Goal: Task Accomplishment & Management: Manage account settings

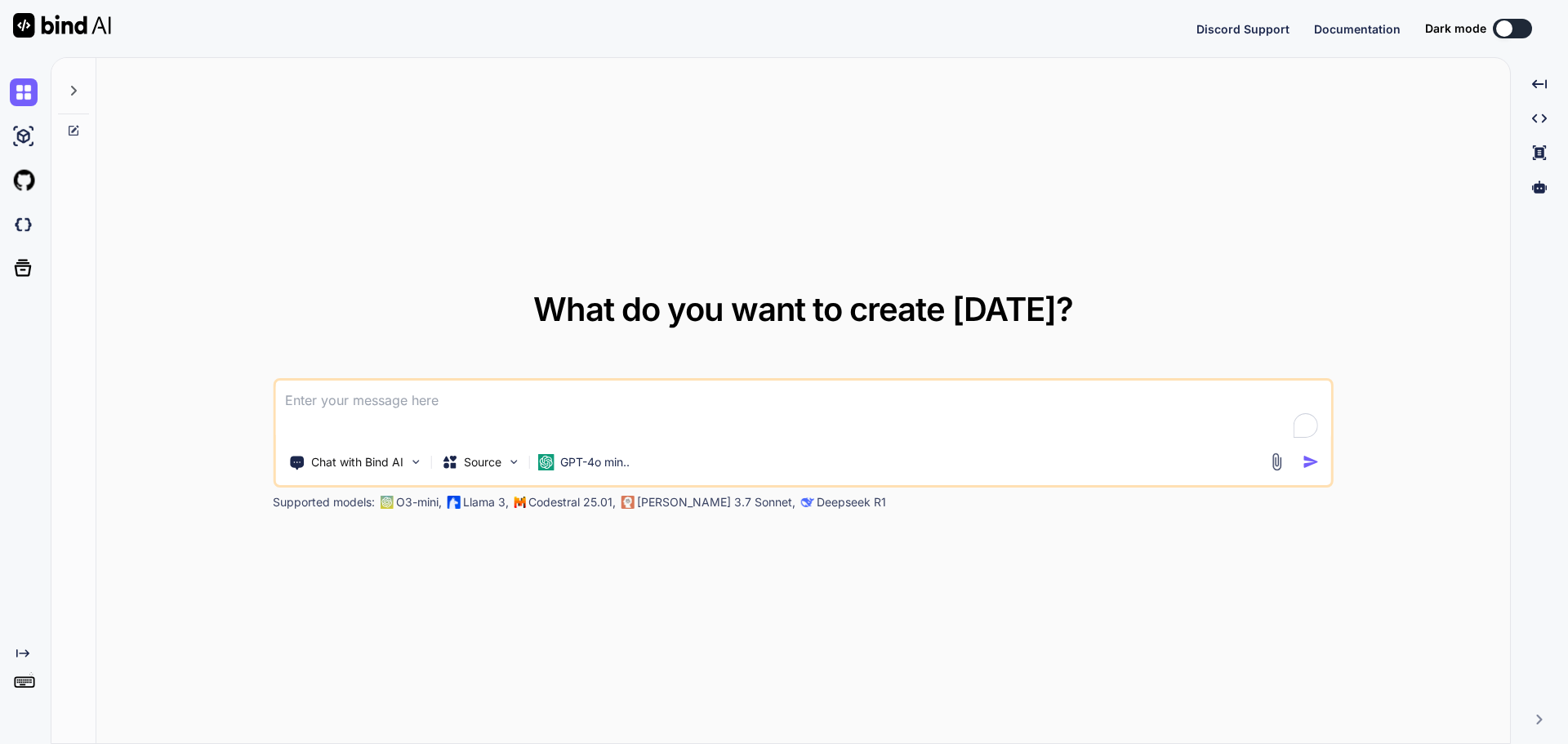
type textarea "x"
type textarea "W"
type textarea "x"
type textarea "Wh"
type textarea "x"
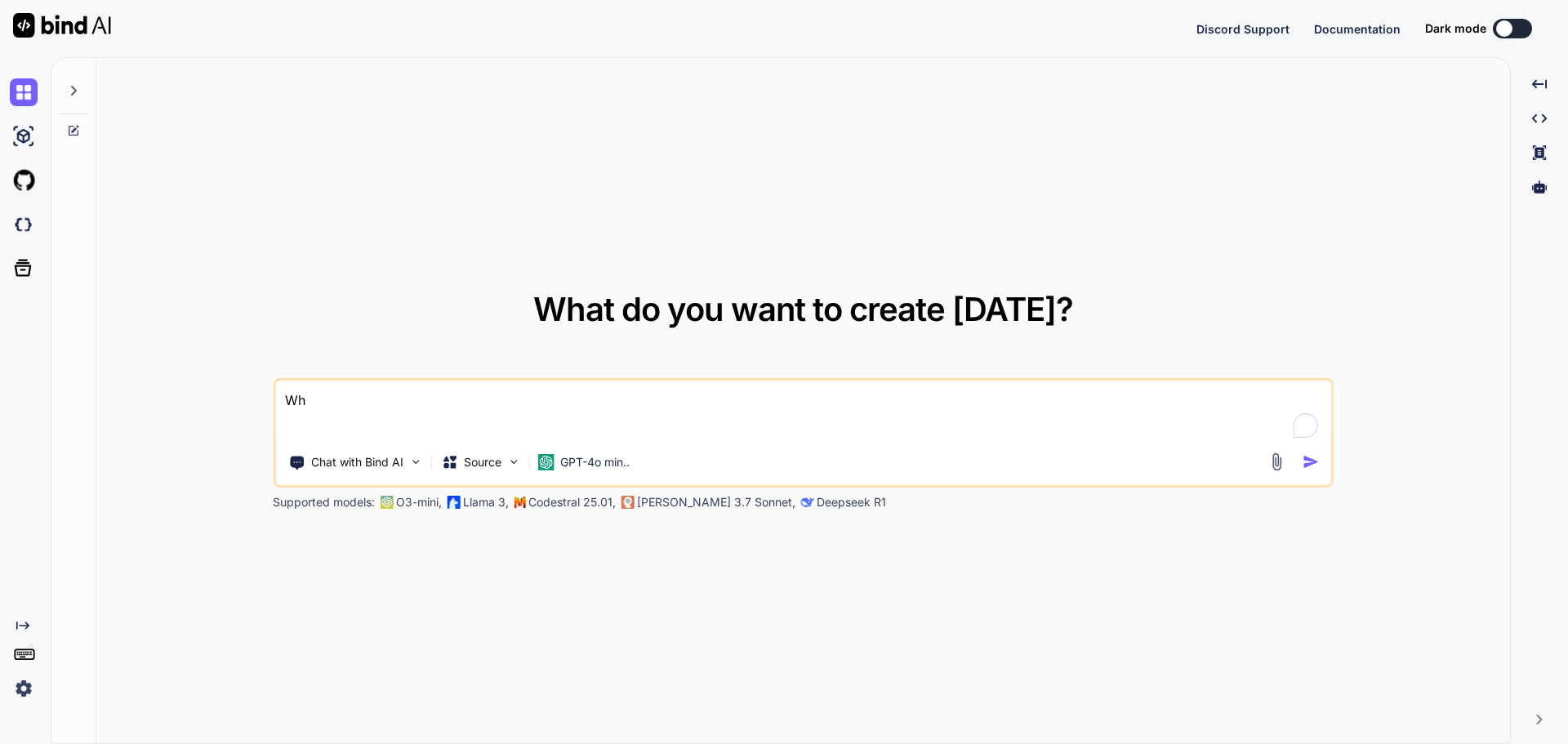
type textarea "Wha"
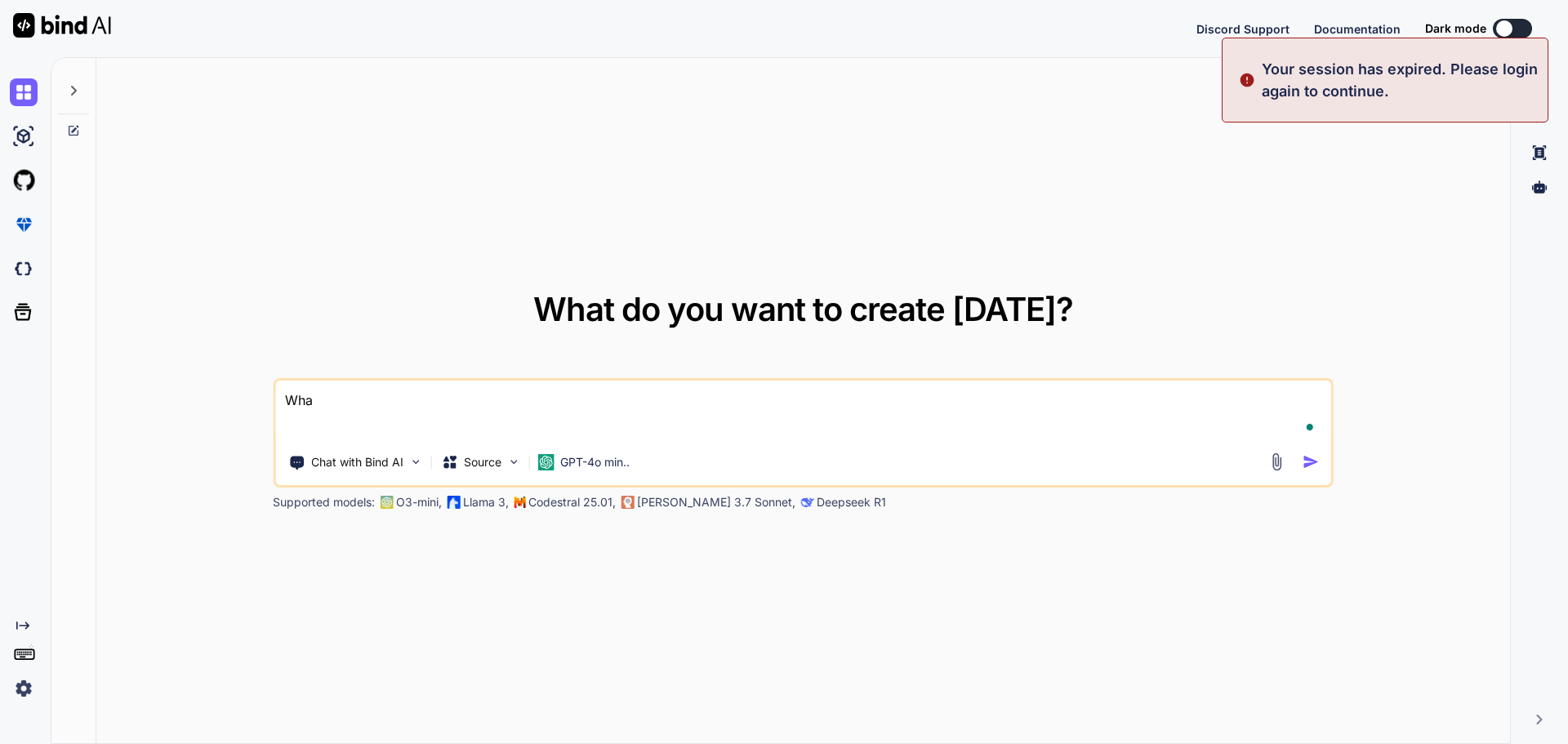
type textarea "x"
type textarea "What"
type textarea "x"
type textarea "Whats"
type textarea "x"
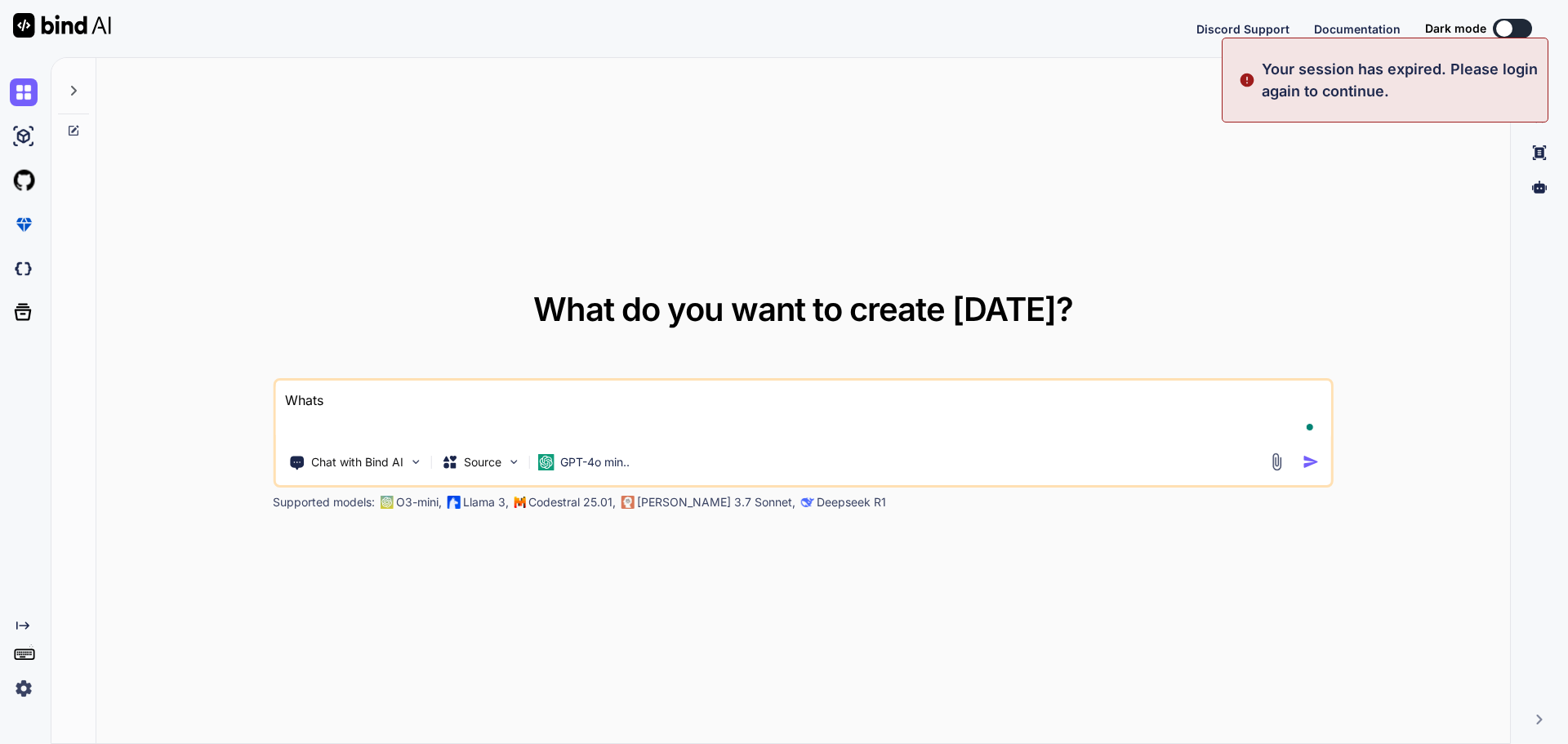
type textarea "Whats"
type textarea "x"
type textarea "Whats w"
type textarea "x"
type textarea "Whats wr"
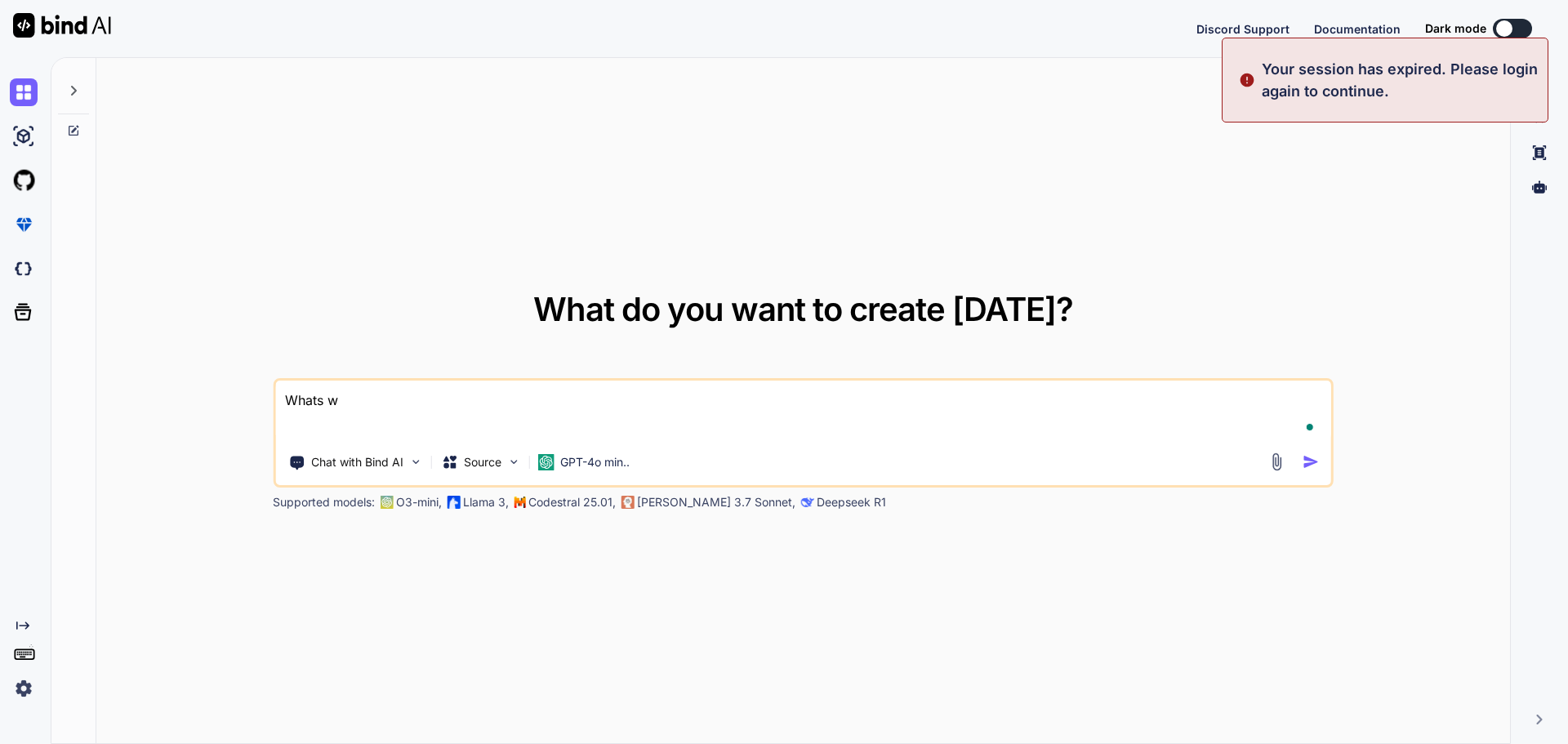
type textarea "x"
type textarea "Whats wro"
type textarea "x"
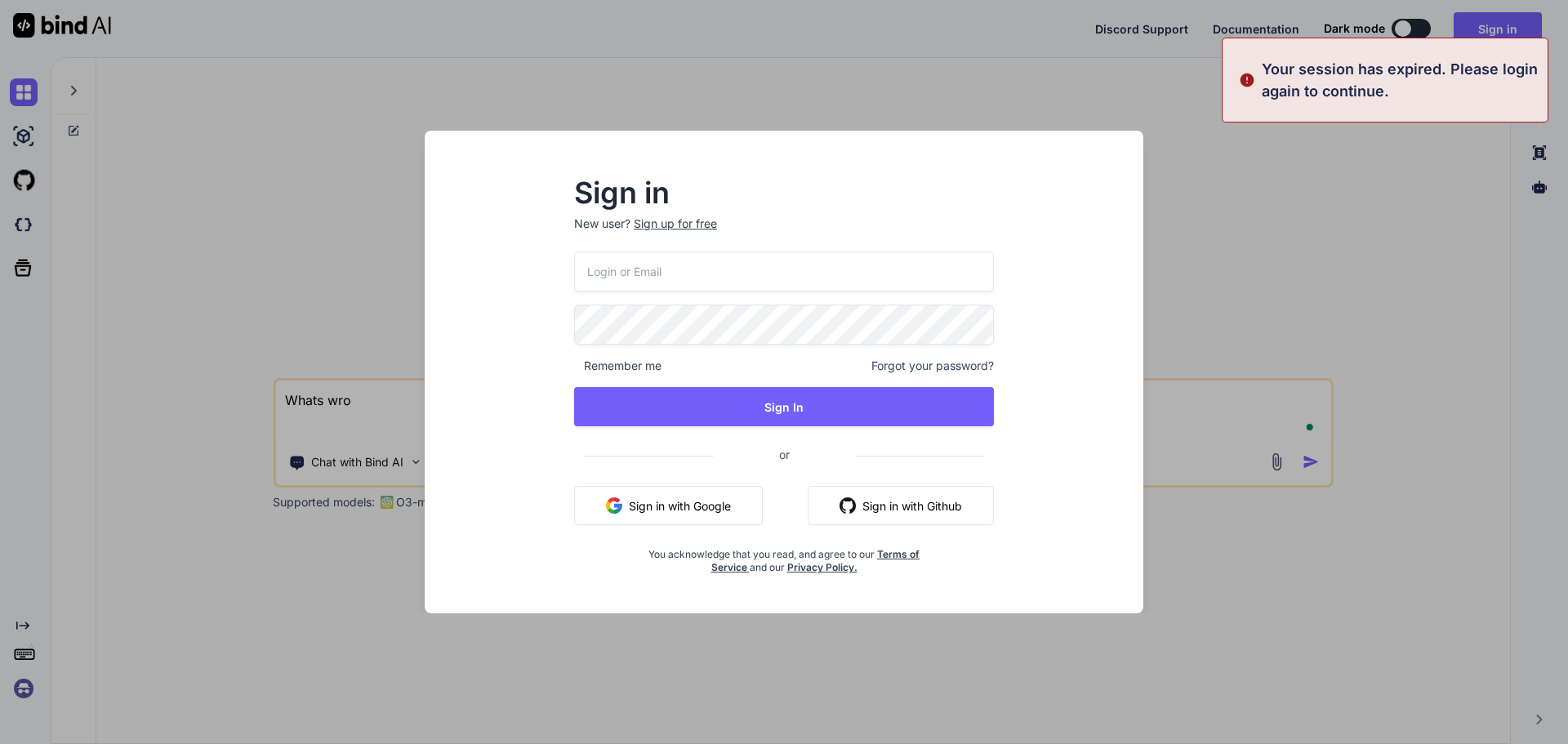
type textarea "Whats wro"
type input "[EMAIL_ADDRESS][DOMAIN_NAME]"
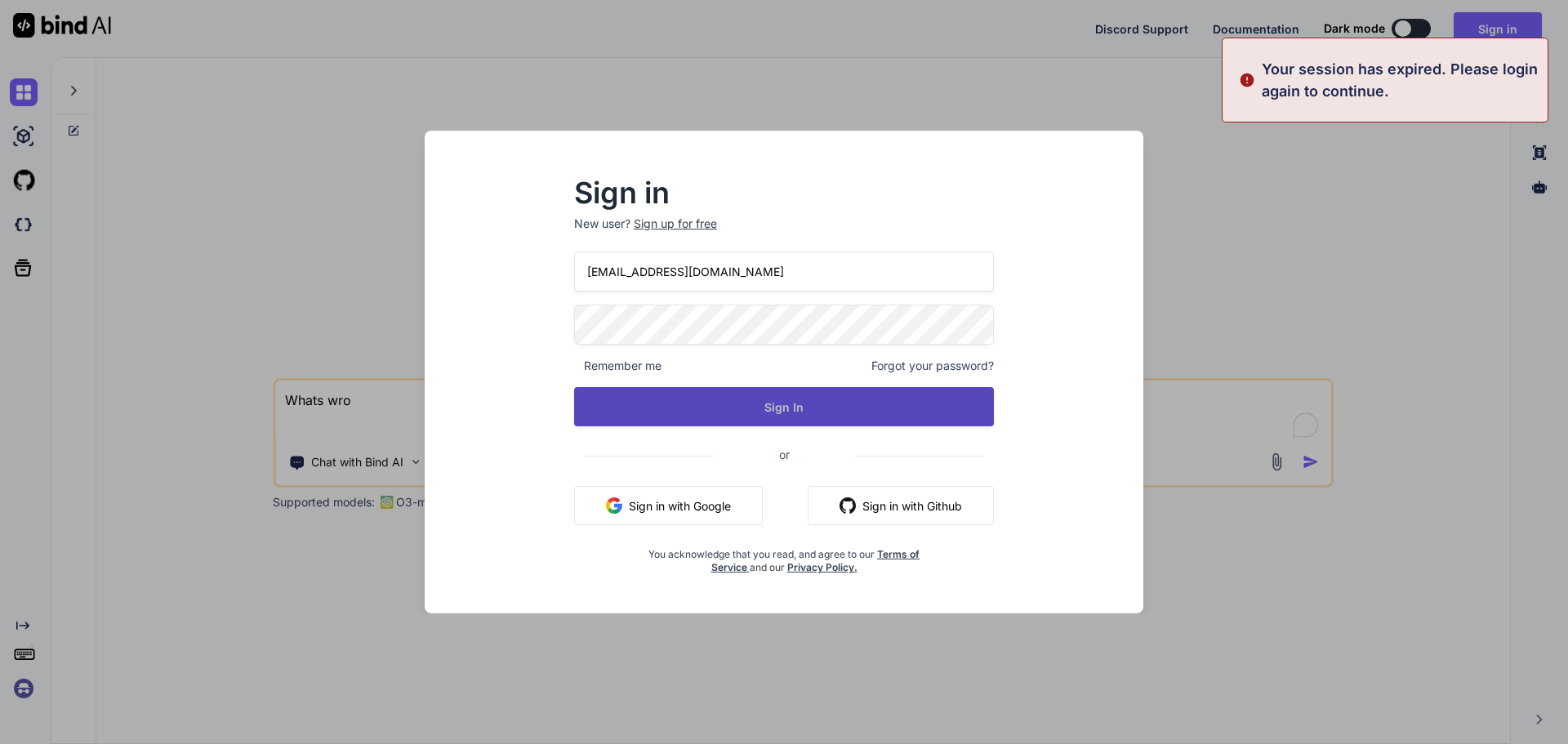
type textarea "Whats wro"
click at [635, 410] on button "Sign In" at bounding box center [784, 406] width 420 height 39
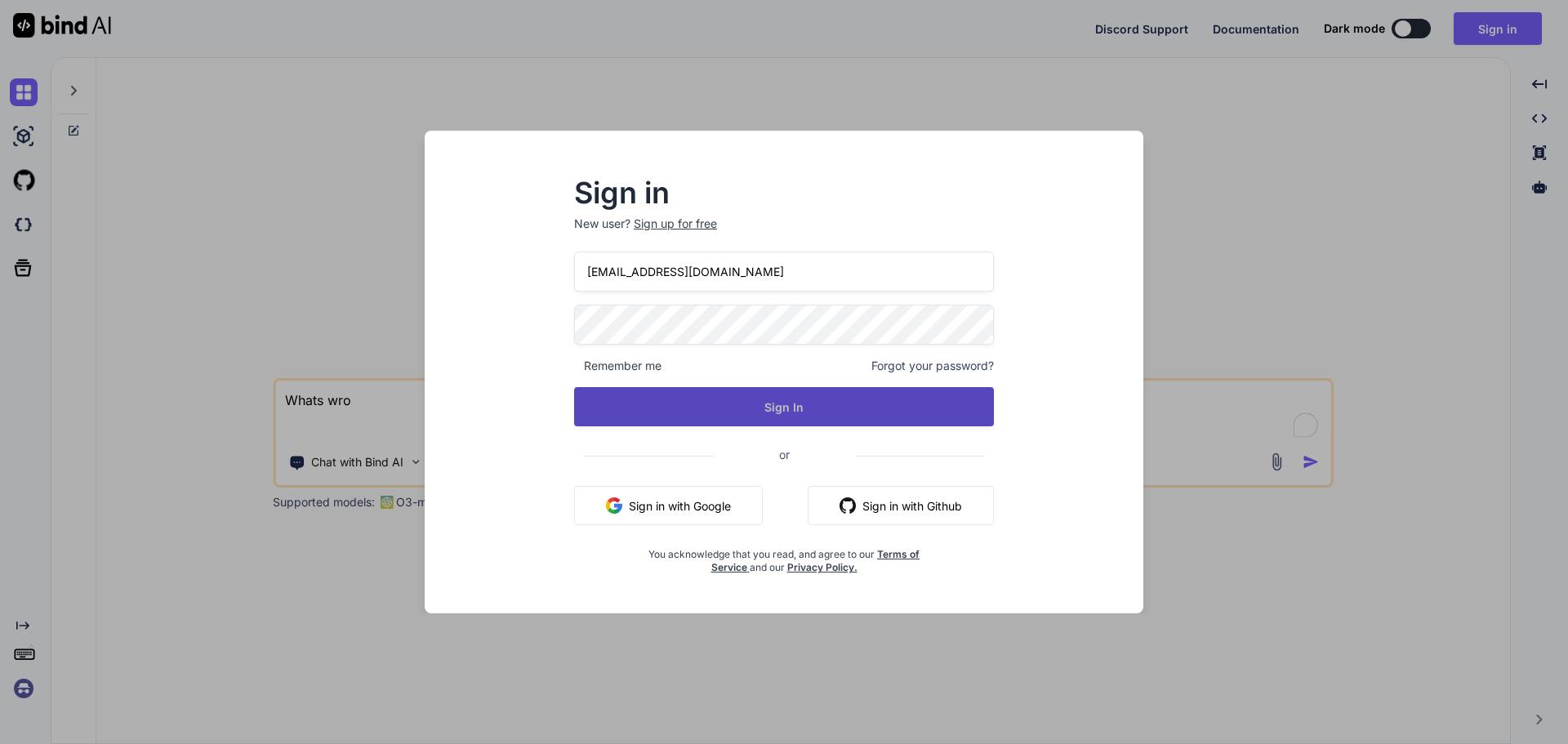
click at [614, 399] on button "Sign In" at bounding box center [784, 406] width 420 height 39
